Goal: Task Accomplishment & Management: Manage account settings

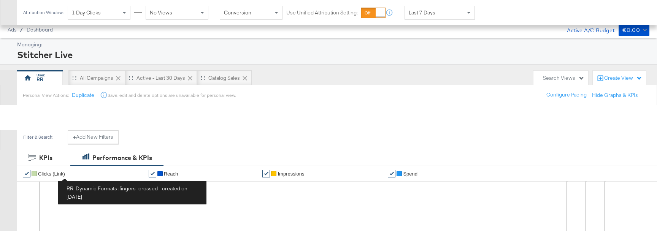
scroll to position [345, 0]
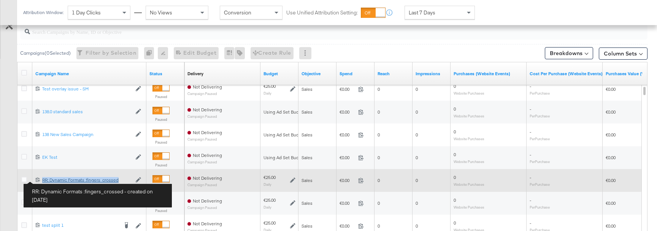
click at [52, 181] on div "RR: Dynamic Formats :fingers_crossed RR: Dynamic Formats :fingers_crossed" at bounding box center [86, 180] width 89 height 6
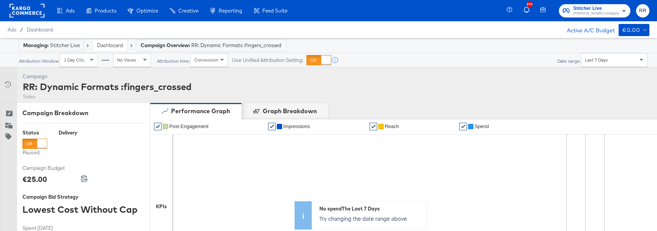
scroll to position [350, 0]
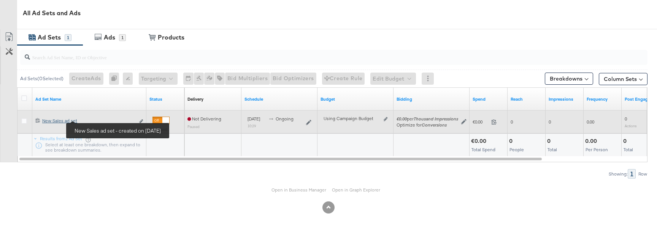
click at [71, 119] on div "New Sales ad set New Sales ad set" at bounding box center [88, 121] width 92 height 6
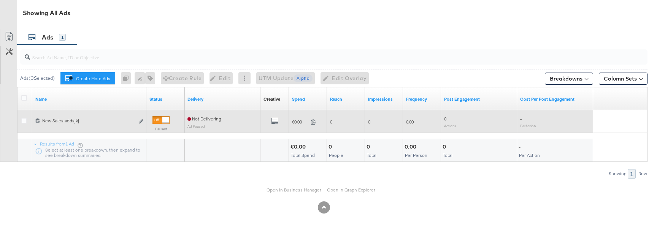
scroll to position [397, 0]
click at [24, 122] on icon at bounding box center [24, 121] width 6 height 6
click at [0, 0] on input "checkbox" at bounding box center [0, 0] width 0 height 0
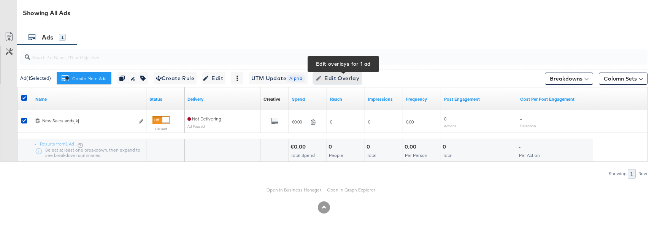
click at [345, 79] on span "Edit Overlay Edit overlays for 1 ad" at bounding box center [338, 79] width 44 height 10
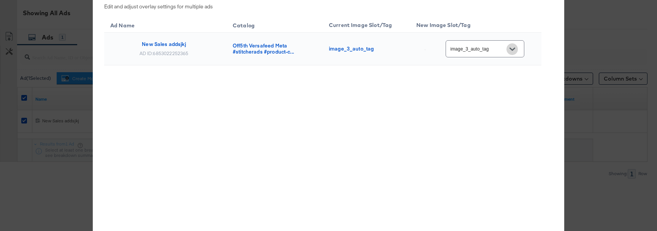
click at [518, 46] on button "Open" at bounding box center [512, 48] width 11 height 11
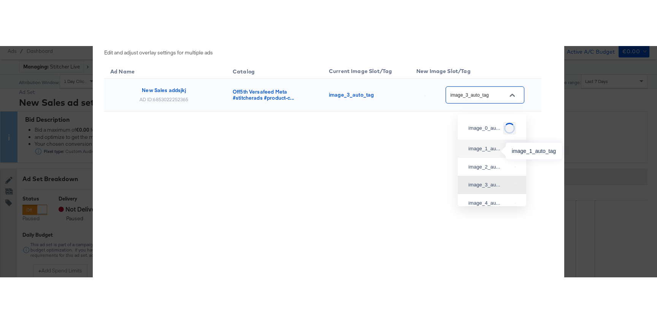
scroll to position [14, 0]
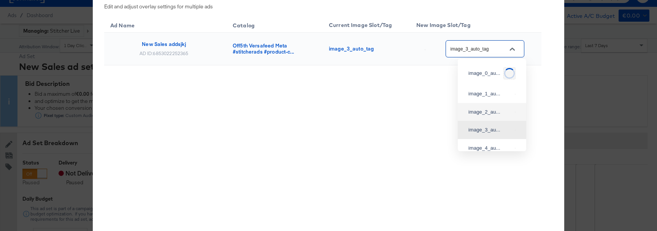
click at [584, 33] on div "× Overlay Edit Edit and adjust overlay settings for multiple ads Ad Name Catalo…" at bounding box center [328, 115] width 657 height 231
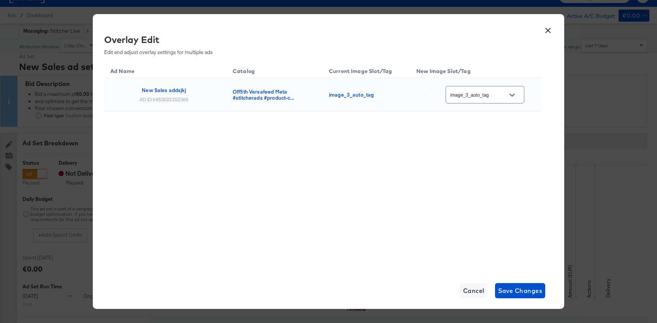
click at [549, 32] on button "×" at bounding box center [548, 29] width 14 height 14
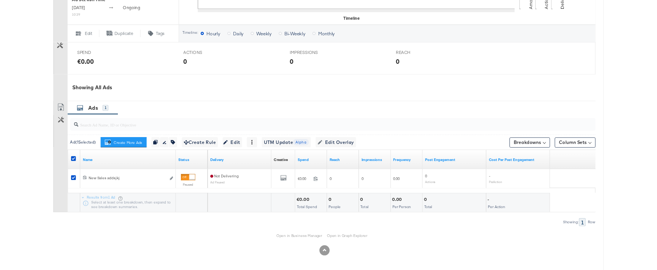
scroll to position [0, 0]
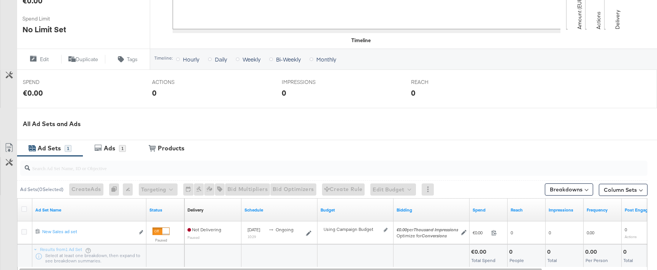
scroll to position [191, 0]
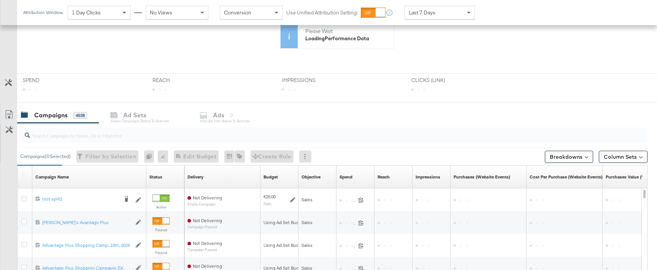
scroll to position [347, 0]
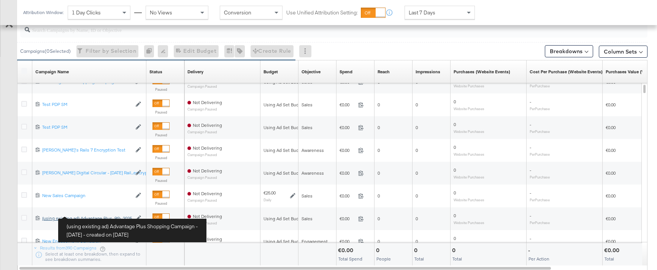
click at [68, 218] on div "(using existing ad) Advantage Plus Shopping Campaign - [DATE] (using existing a…" at bounding box center [86, 219] width 89 height 6
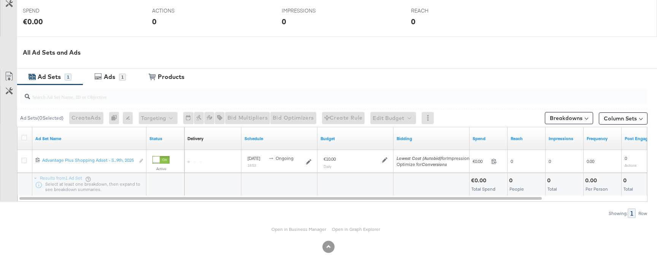
scroll to position [310, 0]
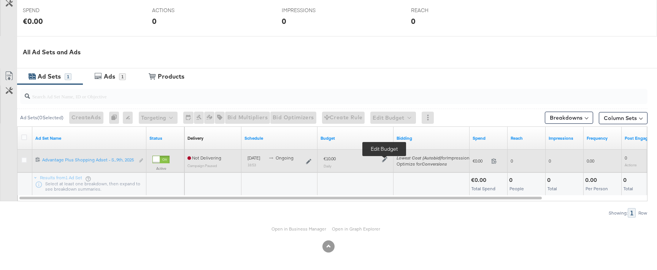
click at [383, 158] on icon at bounding box center [384, 159] width 5 height 5
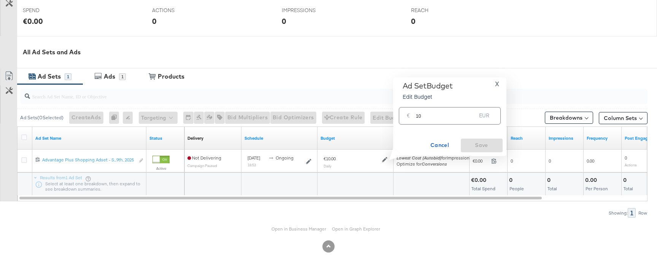
click at [427, 112] on input "10" at bounding box center [446, 113] width 60 height 16
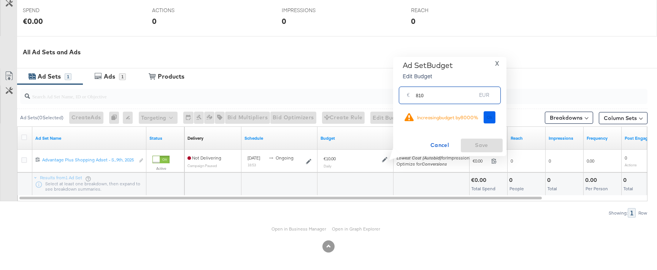
type input "810"
click at [492, 122] on button "Ok" at bounding box center [490, 117] width 12 height 12
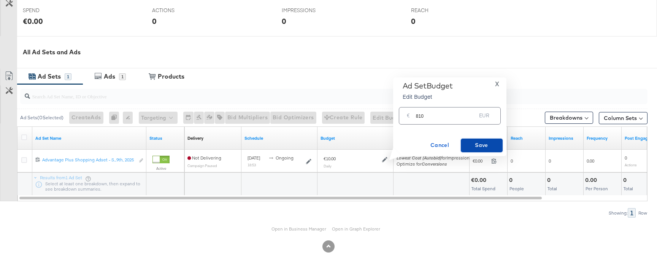
click at [474, 149] on span "Save" at bounding box center [482, 146] width 36 height 10
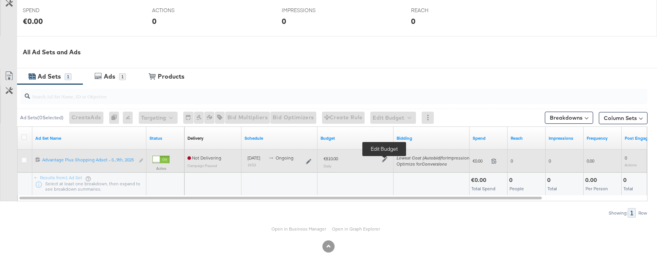
click at [387, 161] on icon at bounding box center [384, 159] width 5 height 5
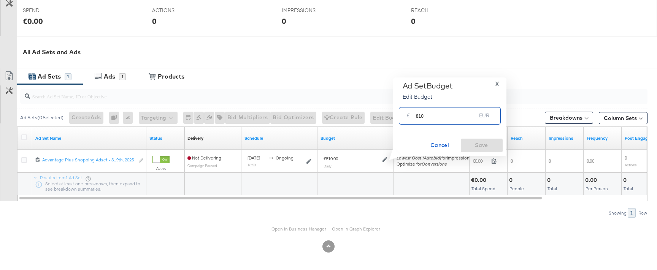
drag, startPoint x: 418, startPoint y: 118, endPoint x: 463, endPoint y: 118, distance: 44.5
click at [461, 118] on input "810" at bounding box center [446, 113] width 60 height 16
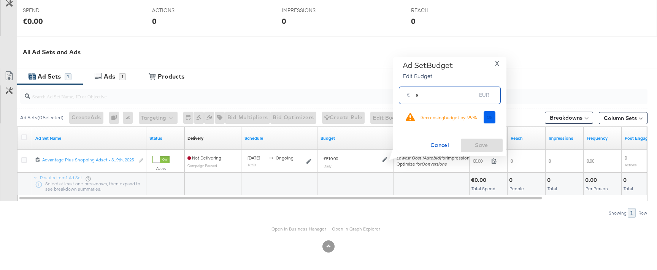
type input "8"
click at [493, 120] on button "Ok" at bounding box center [490, 117] width 12 height 12
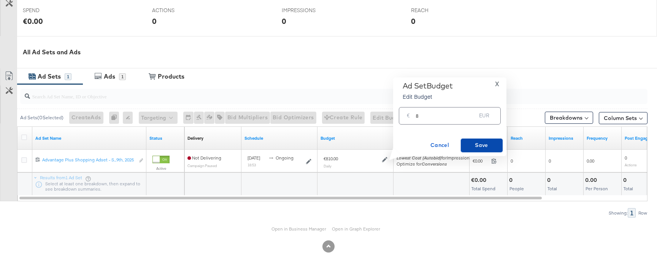
click at [481, 148] on span "Save" at bounding box center [482, 146] width 36 height 10
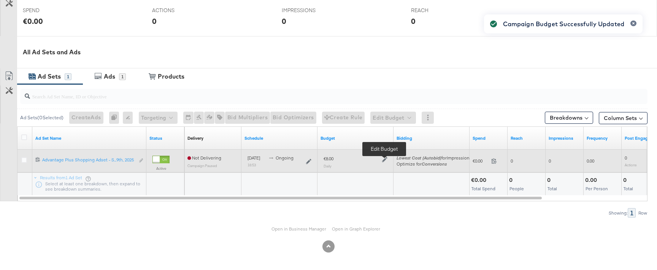
click at [384, 162] on icon at bounding box center [384, 159] width 5 height 5
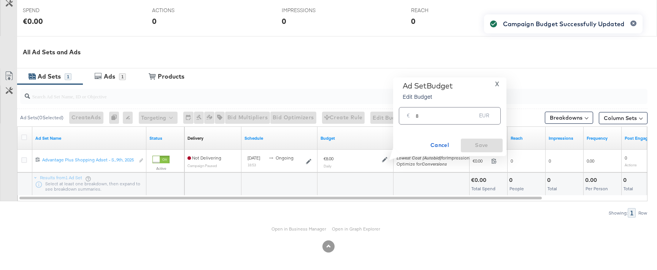
click at [431, 120] on input "8" at bounding box center [446, 113] width 60 height 16
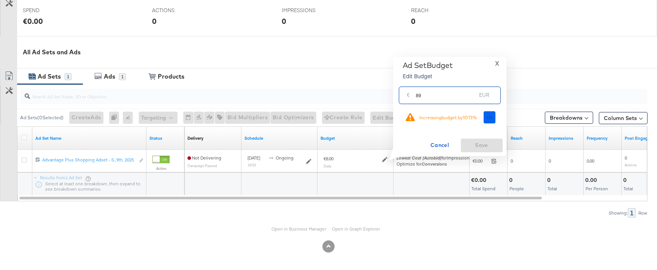
type input "89"
click at [490, 116] on span "Ok" at bounding box center [490, 117] width 6 height 5
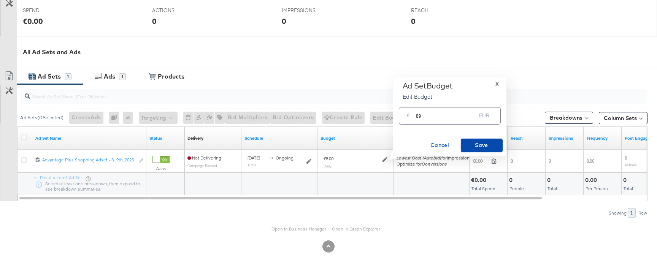
click at [480, 141] on span "Save" at bounding box center [482, 146] width 36 height 10
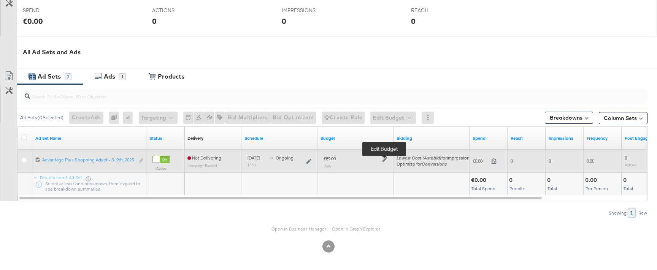
click at [385, 160] on icon at bounding box center [384, 159] width 5 height 5
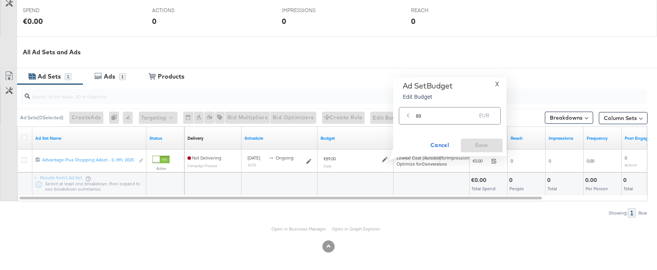
click at [426, 116] on input "89" at bounding box center [446, 113] width 60 height 16
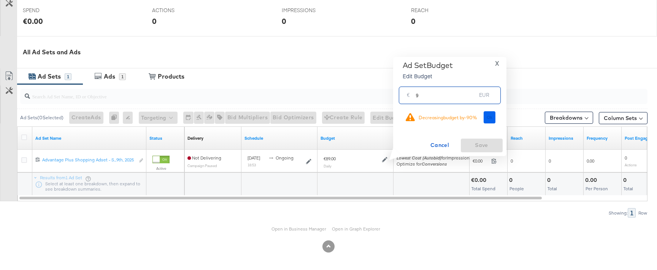
type input "9"
click at [487, 119] on button "Ok" at bounding box center [490, 117] width 12 height 12
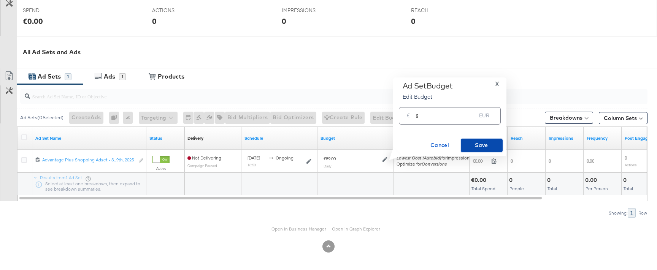
click at [482, 143] on span "Save" at bounding box center [482, 146] width 36 height 10
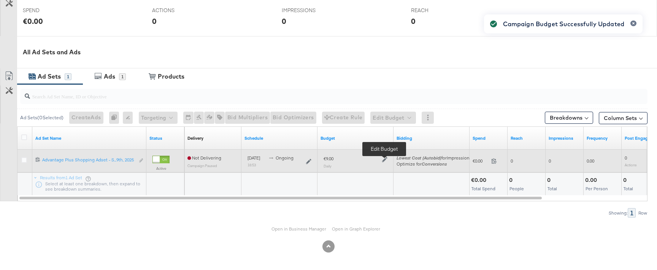
click at [385, 161] on icon at bounding box center [384, 159] width 5 height 5
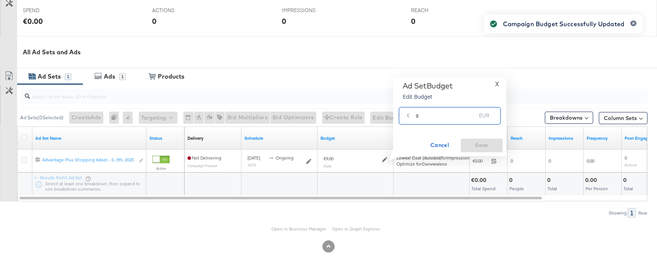
click at [452, 119] on input "9" at bounding box center [446, 113] width 60 height 16
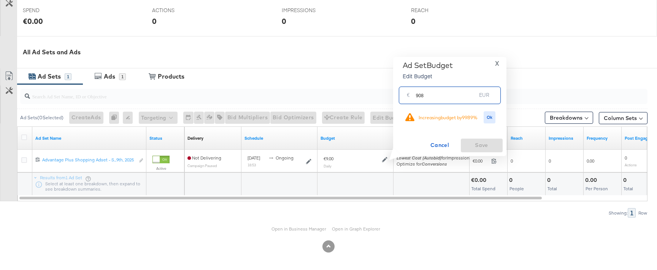
click at [481, 119] on div "Increasing budget by 9989 %" at bounding box center [442, 117] width 80 height 13
drag, startPoint x: 416, startPoint y: 95, endPoint x: 439, endPoint y: 95, distance: 22.4
click at [439, 95] on input "908" at bounding box center [446, 92] width 60 height 16
type input "100"
click at [490, 113] on button "Ok" at bounding box center [490, 117] width 12 height 12
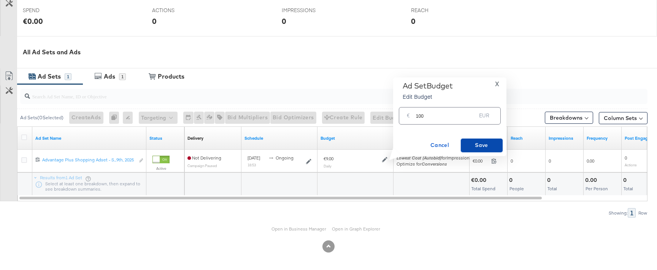
click at [490, 140] on button "Save" at bounding box center [482, 146] width 42 height 14
